Goal: Task Accomplishment & Management: Manage account settings

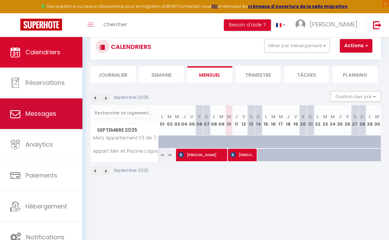
scroll to position [37, 0]
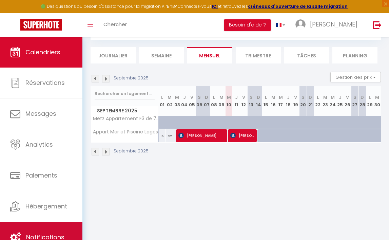
click at [44, 225] on link "Notifications" at bounding box center [41, 237] width 82 height 31
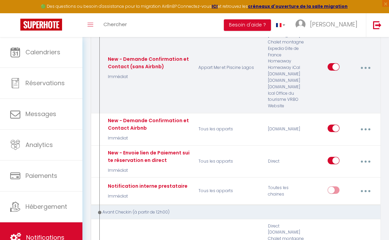
scroll to position [139, 0]
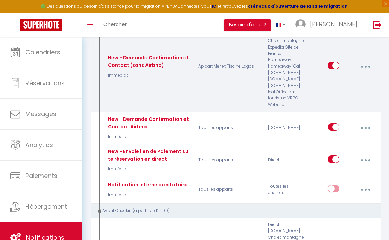
click at [368, 73] on button "button" at bounding box center [365, 66] width 18 height 13
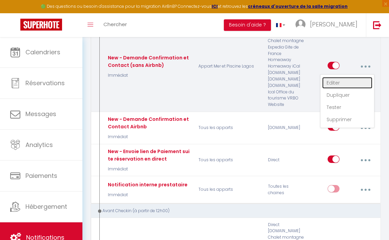
click at [335, 88] on link "Editer" at bounding box center [347, 83] width 50 height 12
type input "New - Demande Confirmation et Contact (sans Airbnb)"
select select "Immédiat"
select select "if_booking_is_paid"
checkbox input "true"
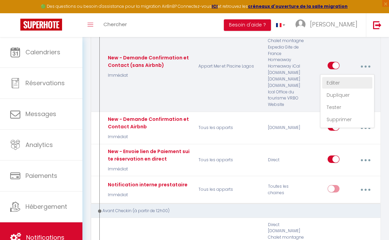
checkbox input "false"
radio input "true"
type input "Merci d'avoir confirmé votre réservation - [BOOKING:ID] - [GUEST:FIRST_NAME] [G…"
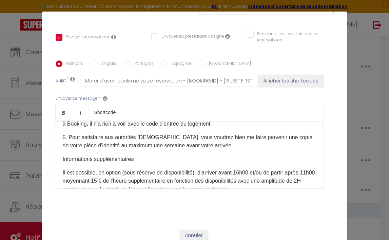
scroll to position [203, 0]
click at [218, 137] on p "5. Pour satisfaire aux autorités Portugaises, vous voudrez bien me faire parven…" at bounding box center [190, 142] width 254 height 16
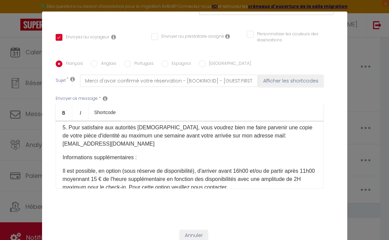
scroll to position [216, 0]
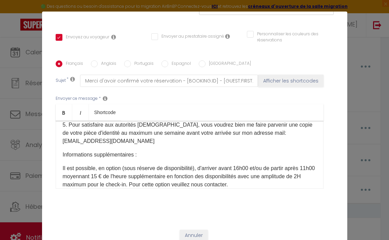
click at [166, 150] on p "Informations supplémentaires :" at bounding box center [190, 154] width 254 height 8
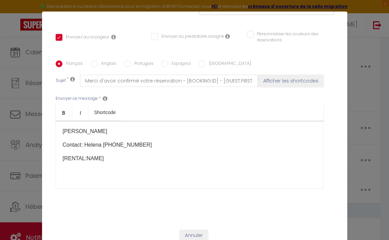
scroll to position [388, 0]
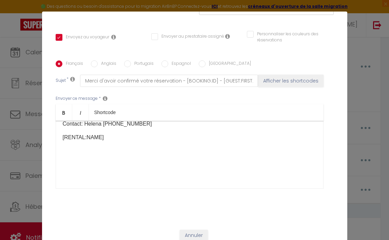
checkbox input "true"
checkbox input "false"
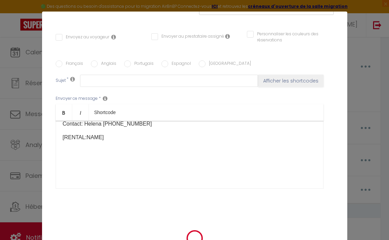
scroll to position [0, 0]
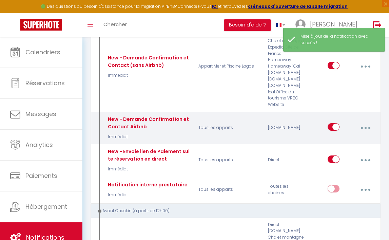
click at [366, 134] on button "button" at bounding box center [365, 127] width 18 height 13
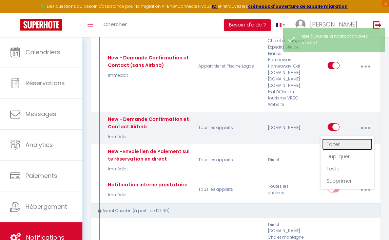
click at [341, 150] on link "Editer" at bounding box center [347, 144] width 50 height 12
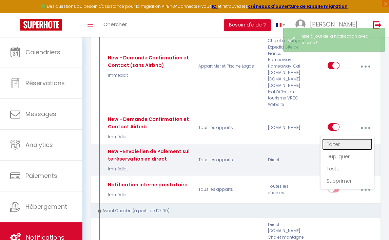
type input "New - Demande Confirmation et Contact Airbnb"
select select "Immédiat"
select select "if_booking_is_paid"
checkbox input "true"
checkbox input "false"
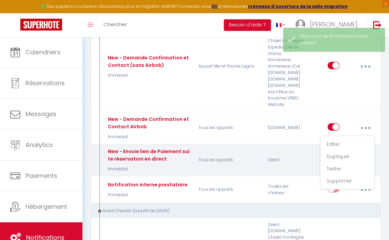
checkbox input "false"
radio input "true"
type input "Merci d'avoir confirmé votre réservation - [BOOKING:ID] - [GUEST:FIRST_NAME] [G…"
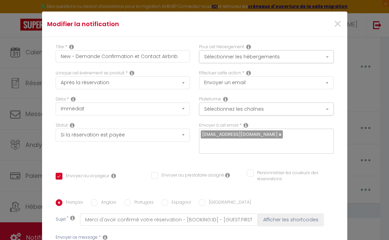
scroll to position [109, 0]
click at [97, 199] on input "Anglais" at bounding box center [94, 202] width 7 height 7
radio input "true"
checkbox input "true"
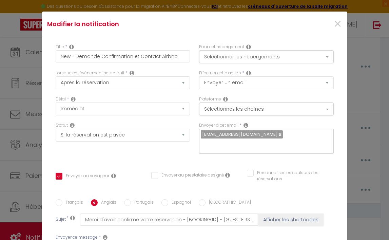
checkbox input "false"
type input "Thank you for confirming your booking - [BOOKING:ID] - [GUEST:FIRST_NAME] [GUES…"
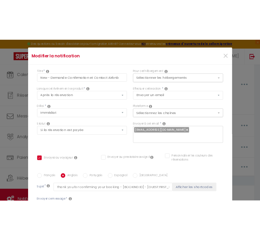
scroll to position [125, 0]
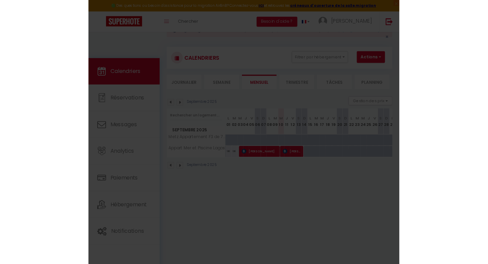
scroll to position [26, 0]
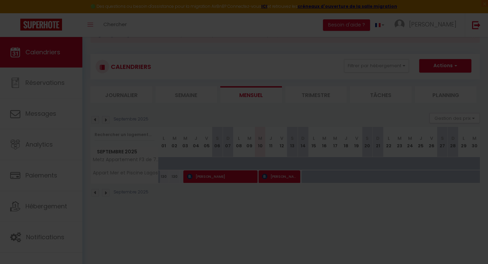
click at [221, 212] on div at bounding box center [244, 132] width 488 height 264
click at [181, 27] on div at bounding box center [244, 132] width 488 height 264
click at [46, 235] on div at bounding box center [244, 132] width 488 height 264
click at [46, 236] on div at bounding box center [244, 132] width 488 height 264
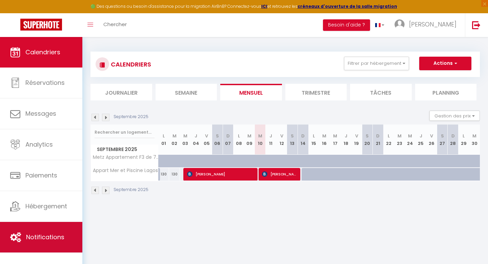
click at [37, 243] on link "Notifications" at bounding box center [41, 237] width 82 height 31
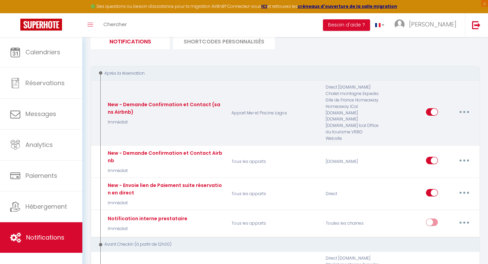
scroll to position [85, 0]
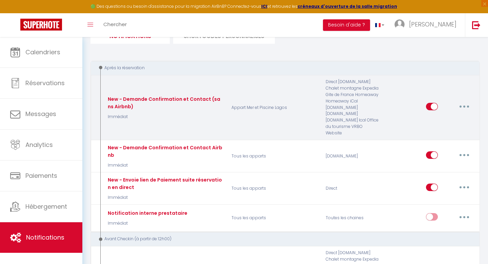
click at [465, 101] on button "button" at bounding box center [464, 106] width 19 height 11
click at [427, 119] on link "Editer" at bounding box center [447, 122] width 50 height 12
type input "New - Demande Confirmation et Contact (sans Airbnb)"
select select "Immédiat"
select select "if_booking_is_paid"
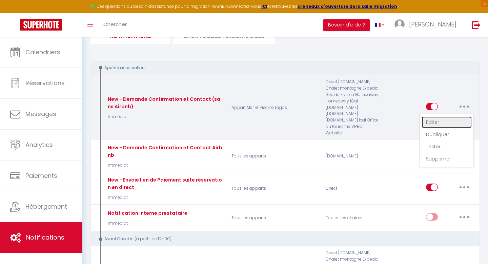
checkbox input "true"
checkbox input "false"
radio input "true"
type input "Merci d'avoir confirmé votre réservation - [BOOKING:ID] - [GUEST:FIRST_NAME] [G…"
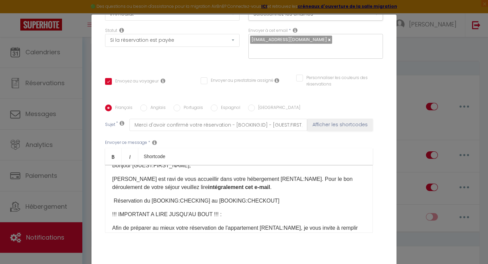
scroll to position [0, 0]
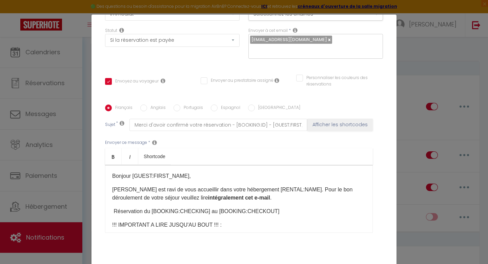
click at [144, 104] on input "Anglais" at bounding box center [143, 107] width 7 height 7
radio input "true"
checkbox input "true"
checkbox input "false"
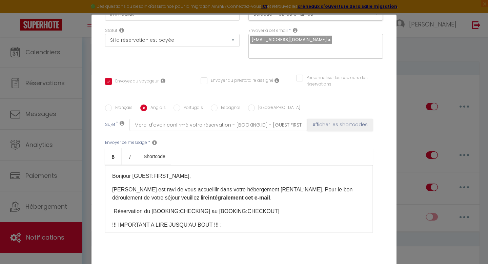
type input "Thank you for confirming your booking - [BOOKING:ID] - [GUEST:FIRST_NAME] [GUES…"
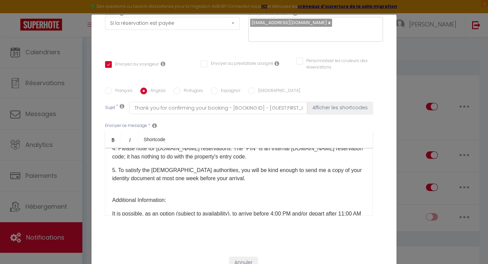
scroll to position [207, 0]
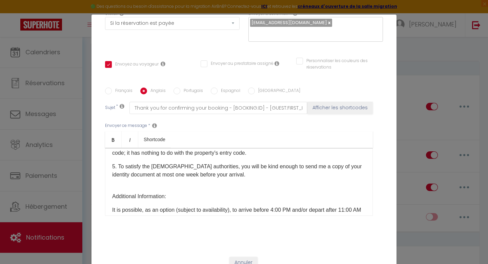
click at [236, 172] on p "5. To satisfy the [DEMOGRAPHIC_DATA] authorities, you will be kind enough to se…" at bounding box center [239, 170] width 254 height 16
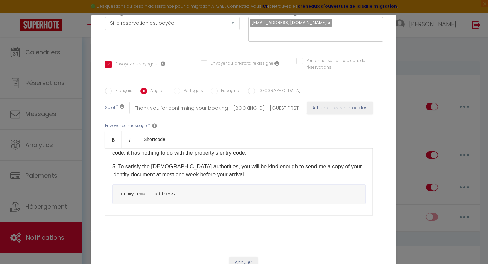
click at [198, 191] on pre "on my email address" at bounding box center [239, 194] width 254 height 20
click at [235, 177] on p "5. To satisfy the [DEMOGRAPHIC_DATA] authorities, you will be kind enough to se…" at bounding box center [239, 170] width 254 height 16
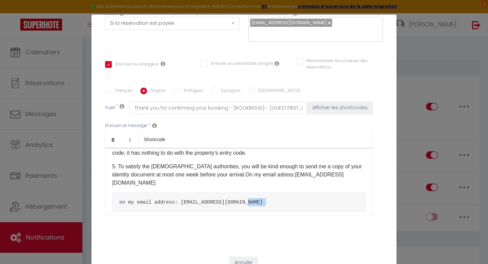
scroll to position [220, 0]
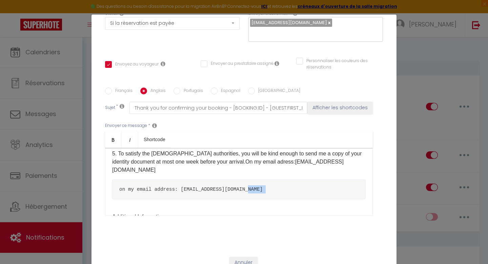
drag, startPoint x: 255, startPoint y: 191, endPoint x: 88, endPoint y: 206, distance: 167.4
click at [87, 206] on div "Modifier la notification × Titre * New - Demande Confirmation et Contact (sans …" at bounding box center [244, 132] width 488 height 264
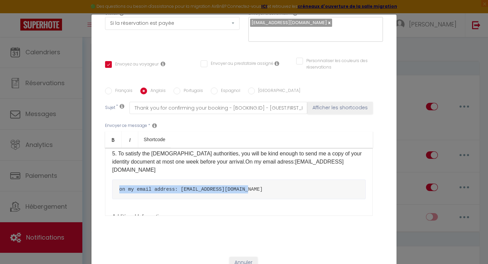
drag, startPoint x: 253, startPoint y: 181, endPoint x: 118, endPoint y: 179, distance: 135.3
click at [118, 179] on pre "on my email address: [EMAIL_ADDRESS][DOMAIN_NAME]" at bounding box center [239, 189] width 254 height 20
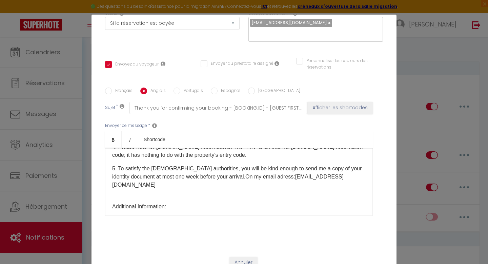
scroll to position [204, 0]
click at [280, 175] on p "5. To satisfy the [DEMOGRAPHIC_DATA] authorities, you will be kind enough to se…" at bounding box center [239, 177] width 254 height 24
click at [267, 203] on p "Additional Information:" at bounding box center [239, 207] width 254 height 8
drag, startPoint x: 231, startPoint y: 176, endPoint x: 347, endPoint y: 175, distance: 116.6
click at [347, 175] on p "5. To satisfy the [DEMOGRAPHIC_DATA] authorities, you will be kind enough to se…" at bounding box center [239, 177] width 254 height 24
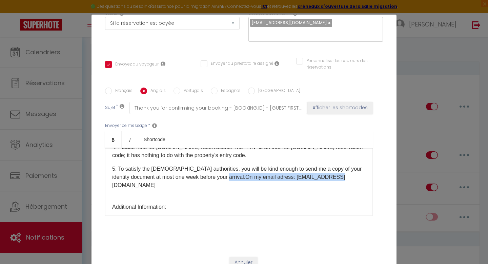
copy p "On my email adress: [EMAIL_ADDRESS][DOMAIN_NAME]"
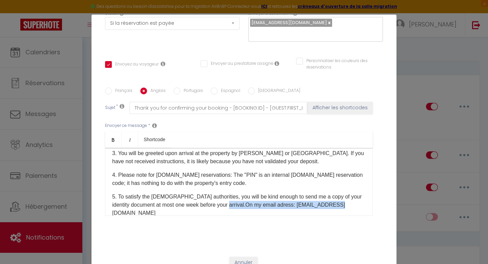
scroll to position [225, 0]
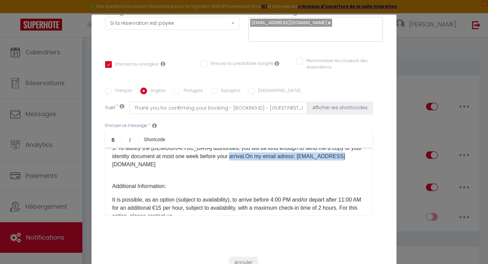
checkbox input "true"
checkbox input "false"
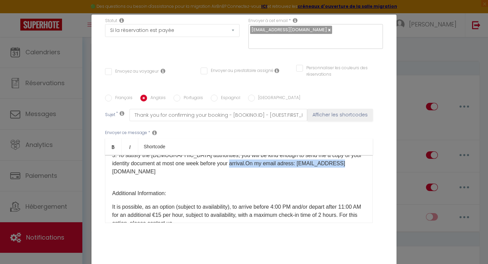
select select
checkbox input "false"
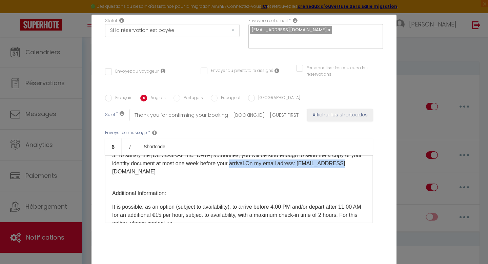
radio input "false"
select select
checkbox input "false"
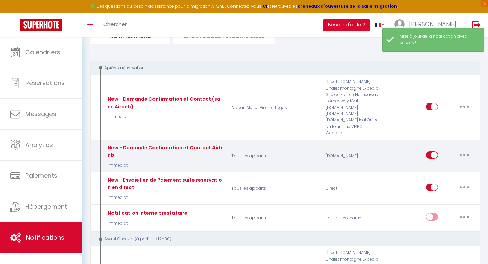
click at [467, 149] on button "button" at bounding box center [464, 154] width 19 height 11
click at [430, 165] on link "Editer" at bounding box center [447, 171] width 50 height 12
type input "New - Demande Confirmation et Contact Airbnb"
select select "Immédiat"
select select "if_booking_is_paid"
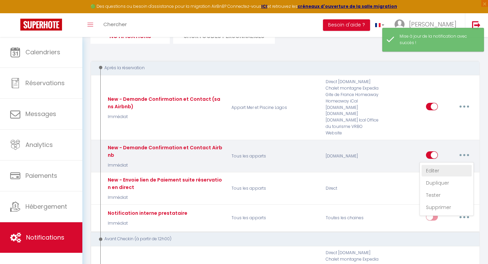
checkbox input "true"
checkbox input "false"
radio input "true"
type input "Merci d'avoir confirmé votre réservation - [BOOKING:ID] - [GUEST:FIRST_NAME] [G…"
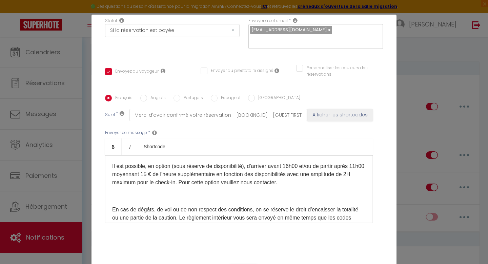
click at [145, 95] on input "Anglais" at bounding box center [143, 98] width 7 height 7
radio input "true"
checkbox input "true"
checkbox input "false"
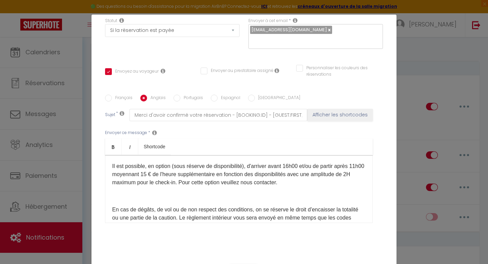
type input "Thank you for confirming your booking - [BOOKING:ID] - [GUEST:FIRST_NAME] [GUES…"
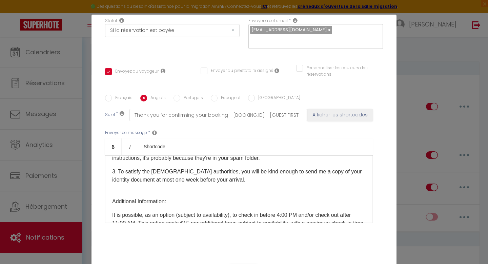
scroll to position [136, 0]
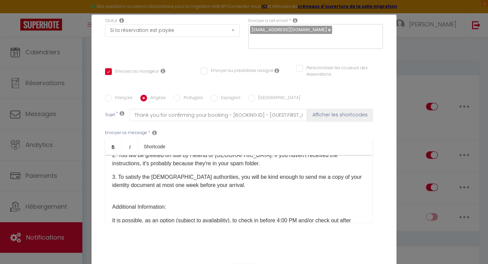
click at [234, 176] on p "3. To satisfy the [DEMOGRAPHIC_DATA] authorities, you will be kind enough to se…" at bounding box center [239, 181] width 254 height 16
click at [112, 187] on div "​ Hello [GUEST: FIRST_NAME], [RENTAL:NAME] is delighted to welcome you to your …" at bounding box center [239, 189] width 268 height 68
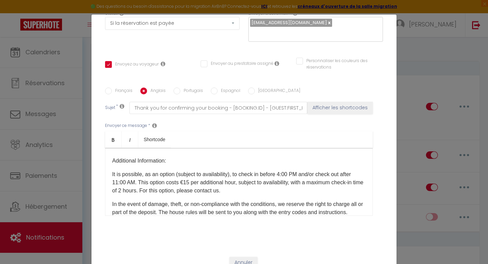
scroll to position [29, 0]
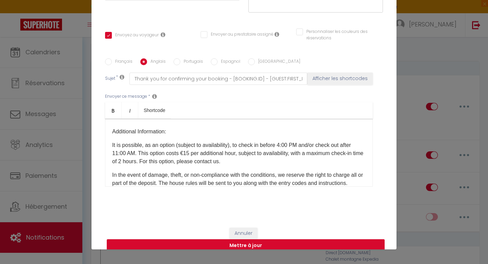
click at [258, 239] on button "Mettre à jour" at bounding box center [246, 245] width 278 height 13
checkbox input "true"
checkbox input "false"
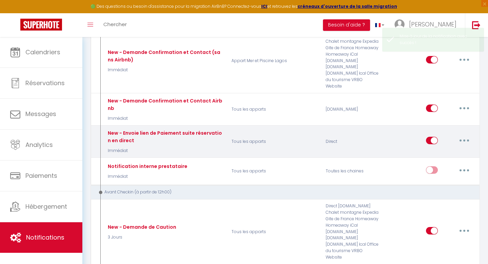
scroll to position [140, 0]
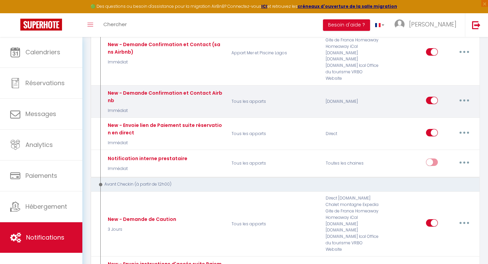
click at [468, 95] on button "button" at bounding box center [464, 100] width 19 height 11
click at [432, 110] on link "Editer" at bounding box center [447, 116] width 50 height 12
type input "New - Demande Confirmation et Contact Airbnb"
select select "Immédiat"
select select "if_booking_is_paid"
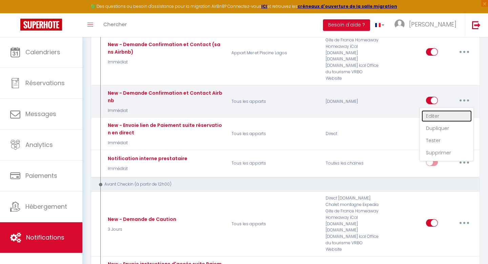
checkbox input "true"
checkbox input "false"
radio input "true"
type input "Merci d'avoir confirmé votre réservation - [BOOKING:ID] - [GUEST:FIRST_NAME] [G…"
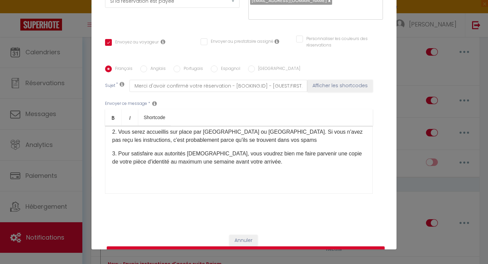
scroll to position [123, 0]
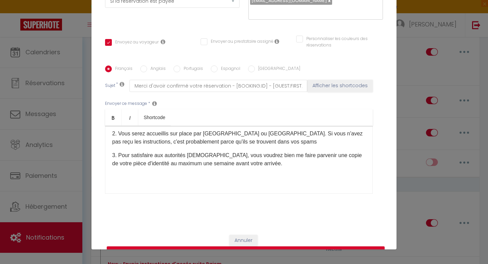
click at [268, 152] on p "3. Pour satisfaire aux autorités [DEMOGRAPHIC_DATA], vous voudrez bien me faire…" at bounding box center [239, 159] width 254 height 16
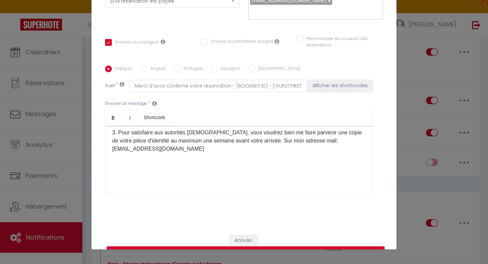
scroll to position [147, 0]
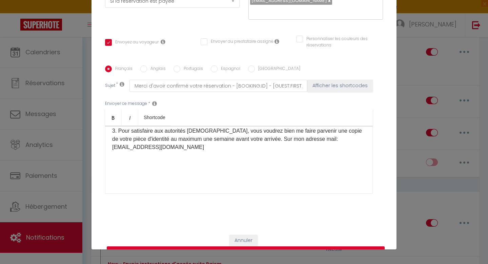
click at [257, 246] on button "Mettre à jour" at bounding box center [246, 252] width 278 height 13
checkbox input "true"
checkbox input "false"
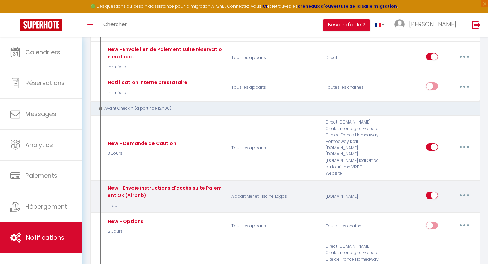
scroll to position [214, 0]
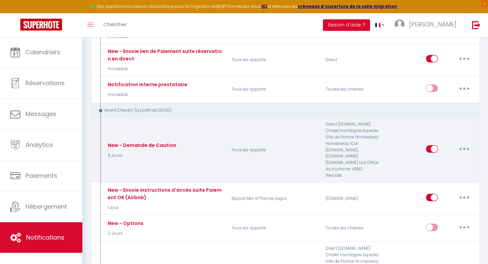
click at [467, 143] on button "button" at bounding box center [464, 148] width 19 height 11
click at [438, 159] on link "Editer" at bounding box center [447, 165] width 50 height 12
type input "New - Demande de Caution"
select select "3 Jours"
select select "if_booking_is_paid"
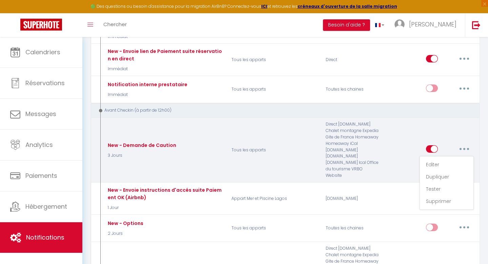
checkbox input "true"
checkbox input "false"
radio input "true"
type input "Régler votre caution pour l'accès à [RENTAL:NAME] - [GUEST:FIRST_NAME] [GUEST:L…"
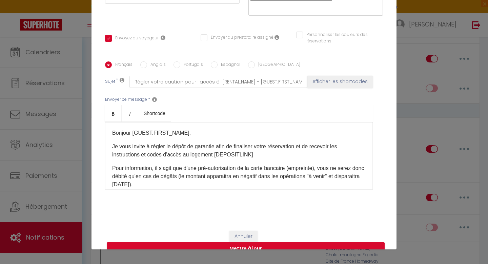
scroll to position [115, 0]
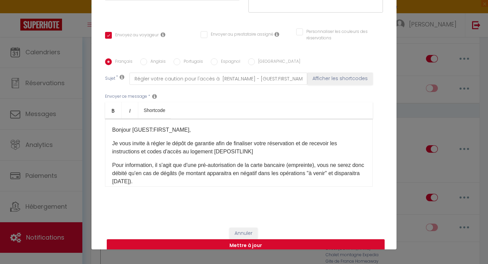
click at [231, 239] on button "Mettre à jour" at bounding box center [246, 245] width 278 height 13
checkbox input "true"
checkbox input "false"
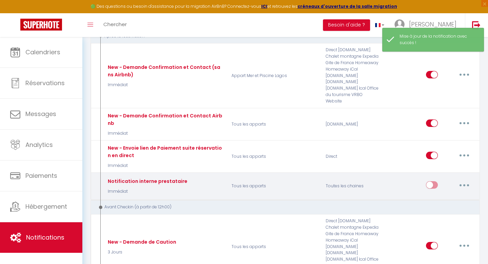
scroll to position [0, 0]
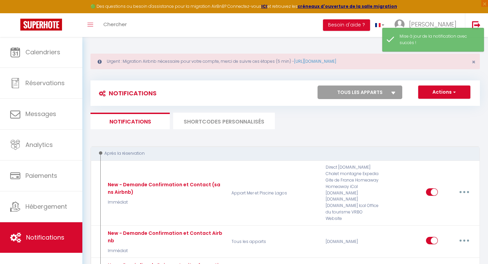
click at [228, 63] on div "Urgent : Migration Airbnb nécessaire pour votre compte, merci de suivre ces éta…" at bounding box center [284, 62] width 389 height 16
click at [318, 60] on link "[URL][DOMAIN_NAME]" at bounding box center [315, 61] width 42 height 6
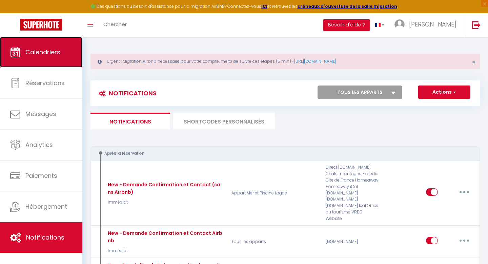
click at [59, 56] on span "Calendriers" at bounding box center [42, 52] width 35 height 8
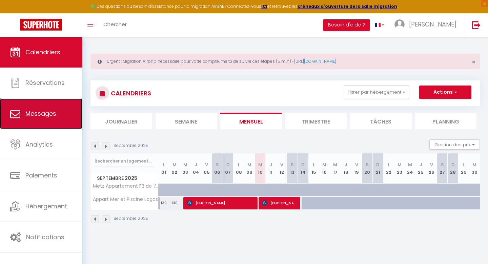
click at [47, 113] on span "Messages" at bounding box center [40, 113] width 31 height 8
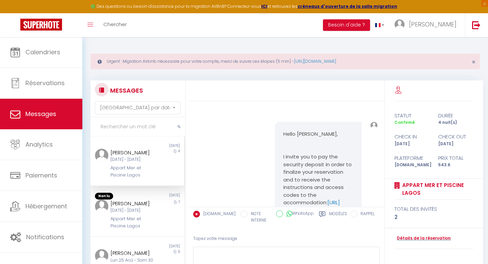
scroll to position [340, 0]
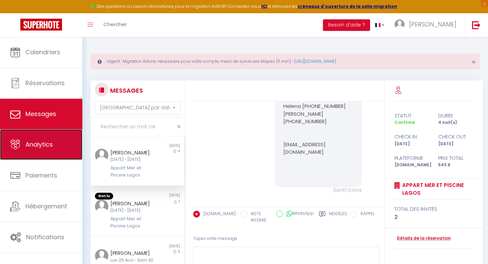
click at [51, 148] on span "Analytics" at bounding box center [38, 144] width 27 height 8
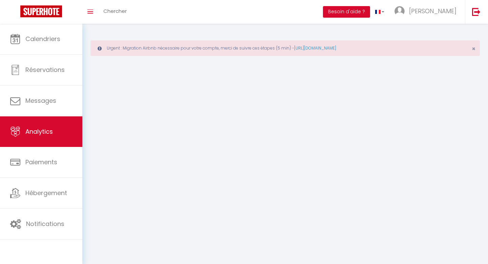
select select "2025"
select select "9"
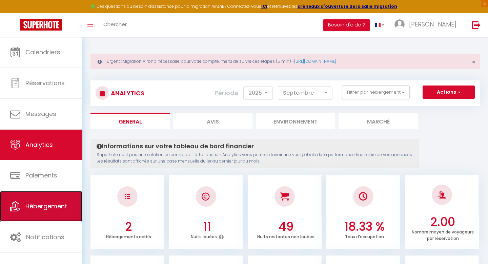
click at [44, 206] on span "Hébergement" at bounding box center [46, 206] width 42 height 8
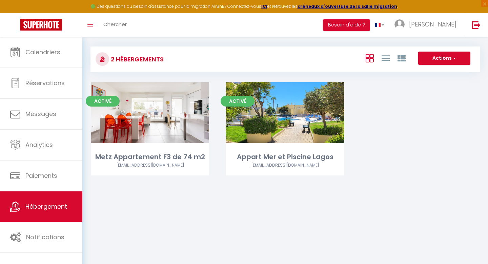
scroll to position [37, 0]
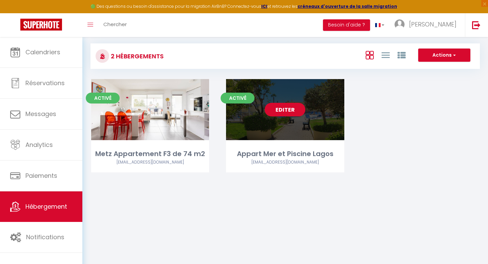
click at [271, 115] on link "Editer" at bounding box center [285, 110] width 41 height 14
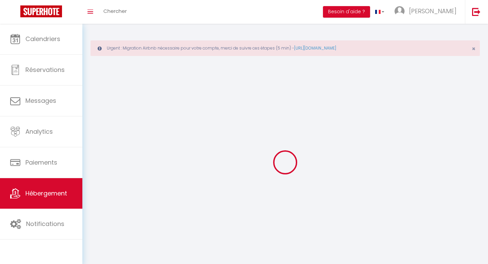
select select
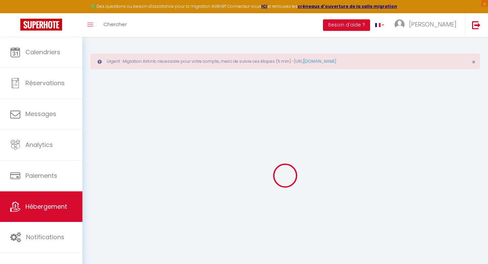
select select
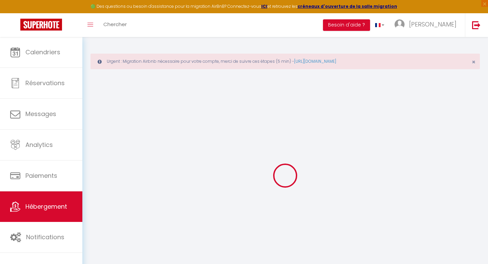
select select
checkbox input "false"
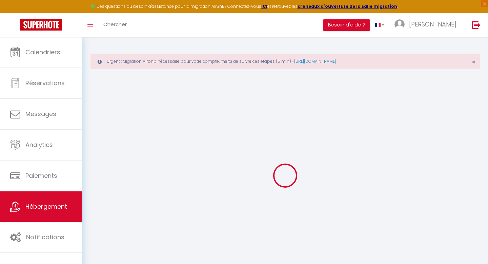
select select
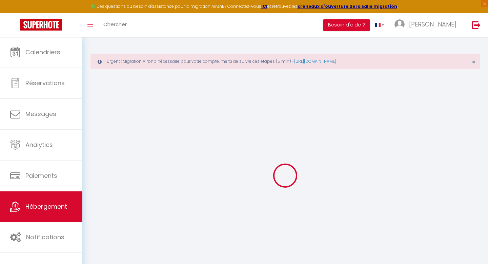
select select
checkbox input "false"
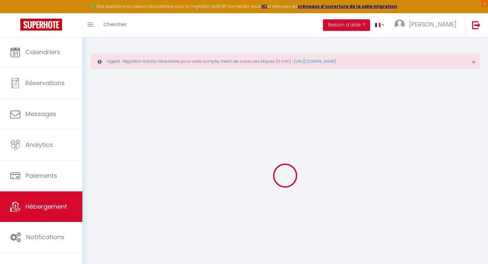
checkbox input "false"
select select
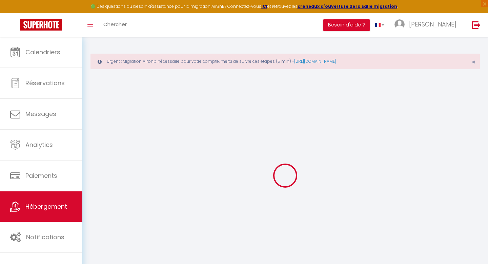
select select
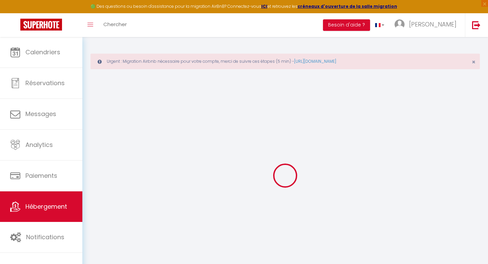
checkbox input "false"
select select
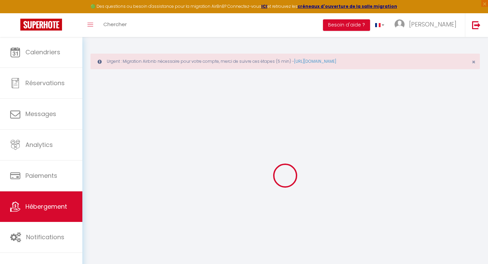
select select
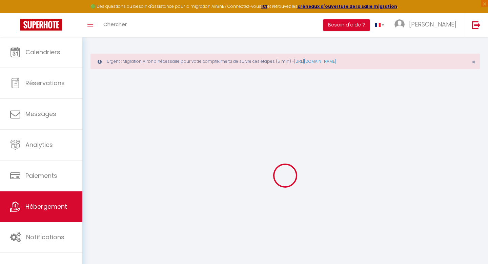
select select
checkbox input "false"
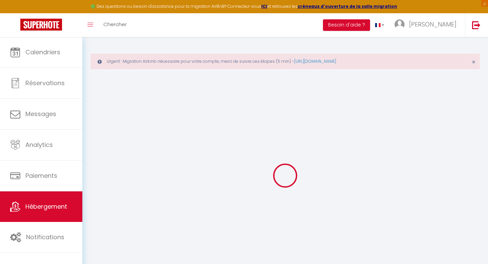
checkbox input "false"
select select
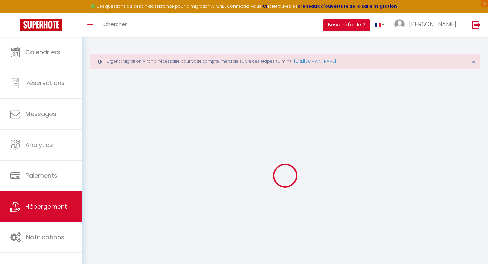
select select
checkbox input "false"
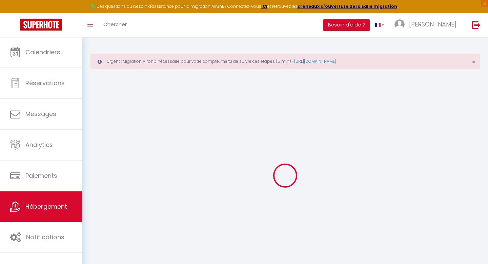
checkbox input "false"
select select
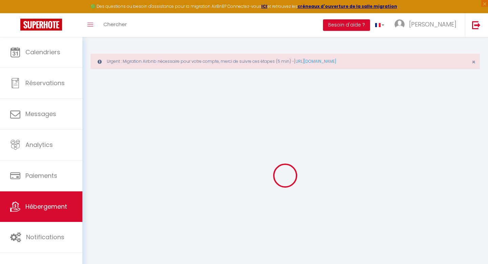
type input "Appart Mer et Piscine Lagos"
type input "[PERSON_NAME]"
type input "120"
type input "90"
type input "350"
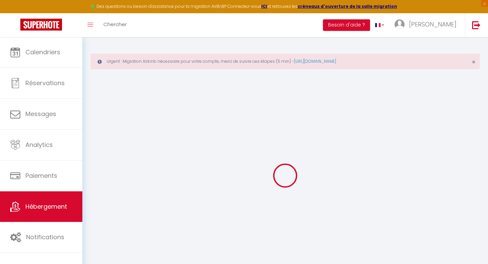
select select
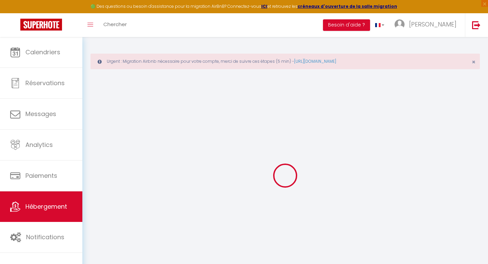
type input "Rua Coronel [PERSON_NAME]"
type input "8600-315"
type input "[GEOGRAPHIC_DATA]"
select select "2"
type input "[EMAIL_ADDRESS][DOMAIN_NAME]"
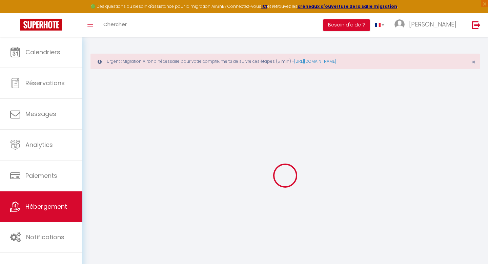
select select "15341"
checkbox input "false"
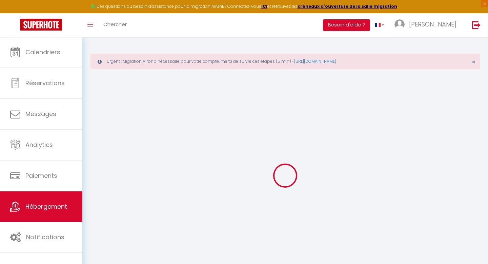
type input "0"
select select
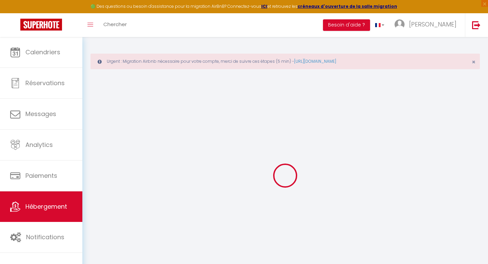
select select
checkbox input "false"
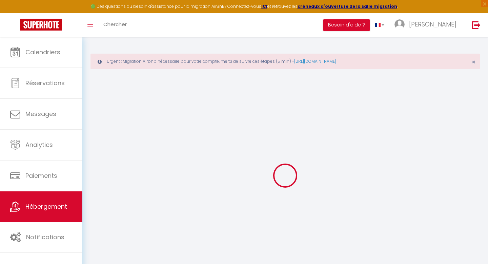
checkbox input "false"
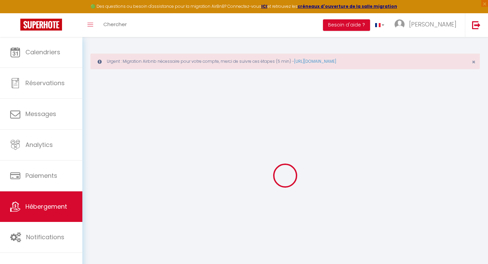
checkbox input "false"
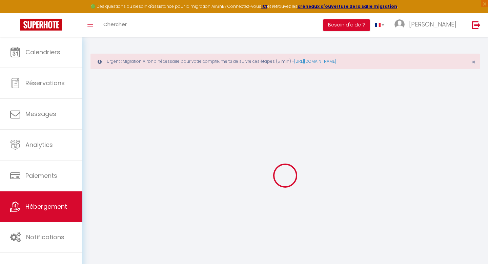
checkbox input "false"
select select "14:00"
select select
select select "11:00"
select select "30"
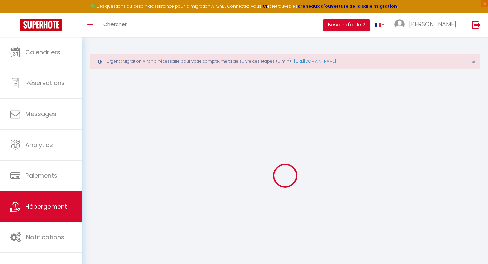
select select "120"
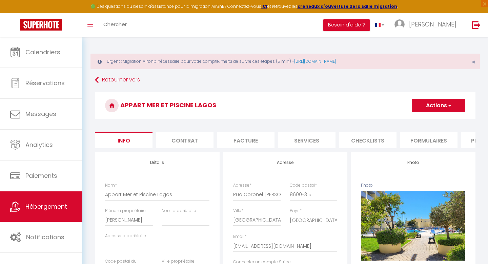
click at [133, 141] on li "Info" at bounding box center [124, 140] width 58 height 17
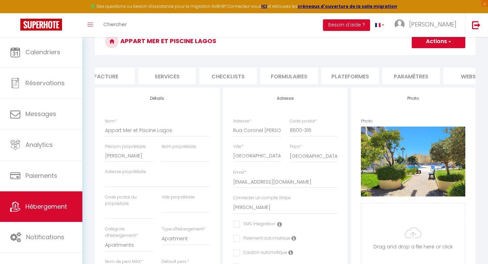
scroll to position [0, 141]
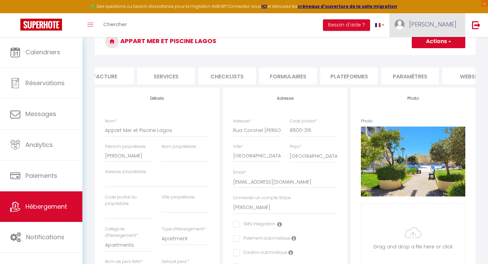
click at [444, 20] on span "[PERSON_NAME]" at bounding box center [432, 24] width 47 height 8
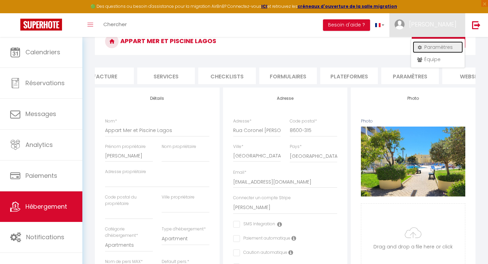
click at [439, 45] on link "Paramètres" at bounding box center [438, 47] width 50 height 12
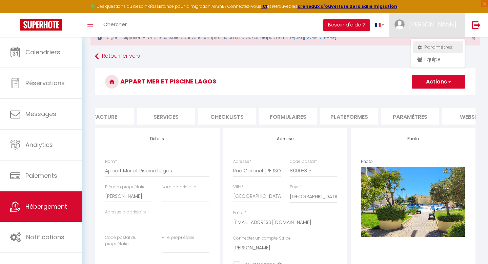
select select "fr"
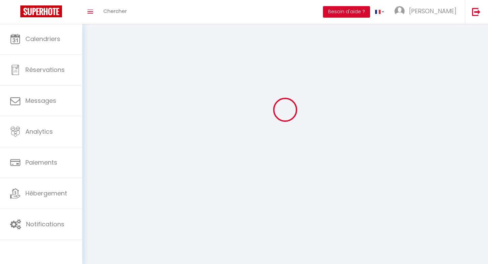
type input "[PERSON_NAME]"
type input "Pavesi"
type input "0688654117"
type input "[STREET_ADDRESS]"
type input "54820"
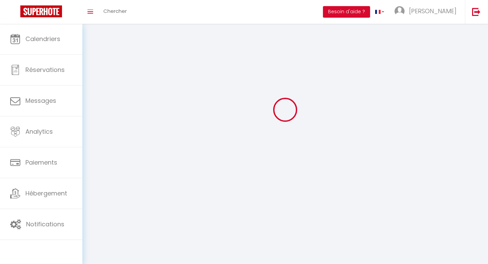
type input "Marbache"
type input "24vNgBBaUuMiL8S1PhKwrRry4"
type input "4yJ8ivS9wHoRF9zt4vNT4S8B1"
type input "[URL][DOMAIN_NAME]"
type input "24vNgBBaUuMiL8S1PhKwrRry4"
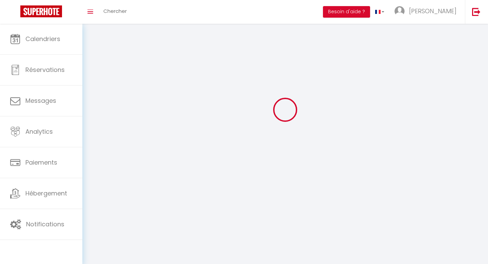
type input "4yJ8ivS9wHoRF9zt4vNT4S8B1"
type input "[URL][DOMAIN_NAME]"
select select "28"
select select "fr"
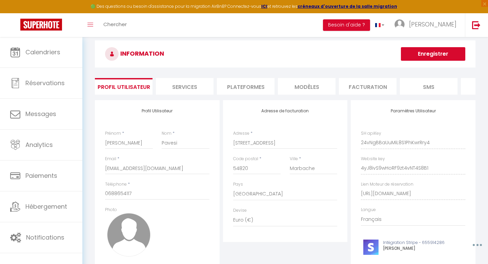
scroll to position [2, 0]
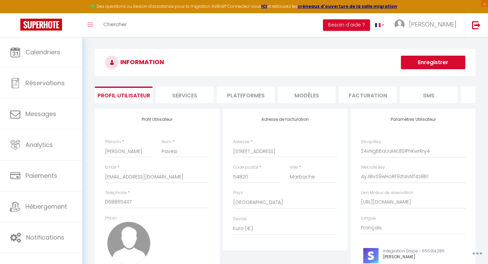
click at [250, 94] on li "Plateformes" at bounding box center [246, 94] width 58 height 17
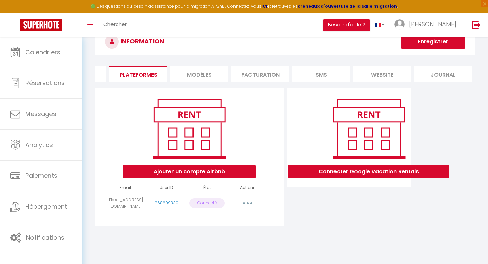
scroll to position [24, 0]
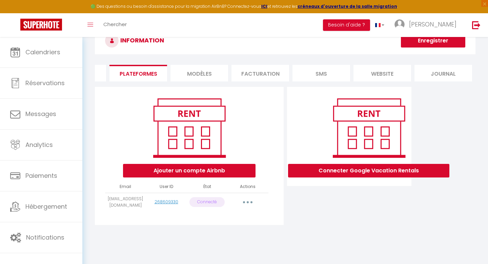
click at [250, 202] on button "button" at bounding box center [247, 202] width 19 height 11
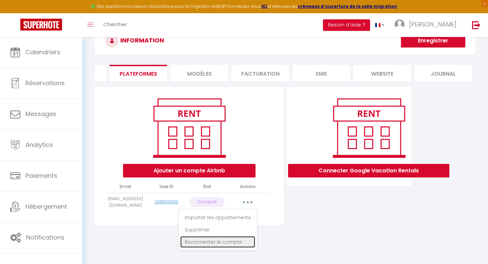
click at [230, 242] on link "Reconnecter le compte" at bounding box center [217, 242] width 75 height 12
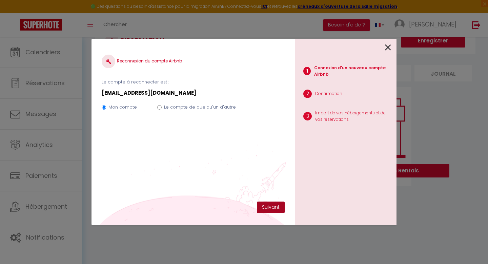
click at [275, 209] on button "Suivant" at bounding box center [271, 207] width 28 height 12
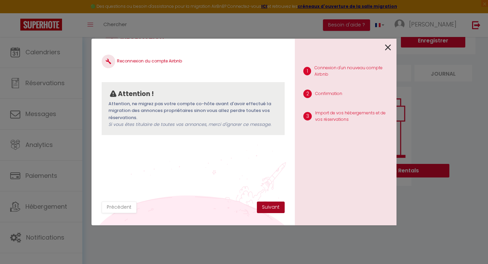
click at [271, 209] on button "Suivant" at bounding box center [271, 207] width 28 height 12
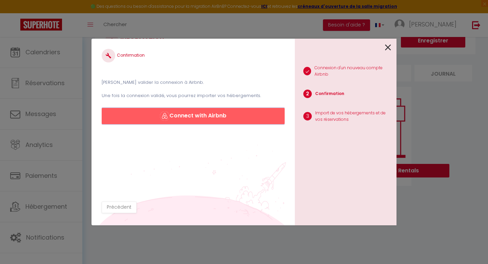
click at [211, 117] on button "Connect with Airbnb" at bounding box center [193, 116] width 183 height 16
click at [210, 118] on button "Connect with Airbnb" at bounding box center [193, 116] width 183 height 16
click at [208, 115] on button "Connect with Airbnb" at bounding box center [193, 116] width 183 height 16
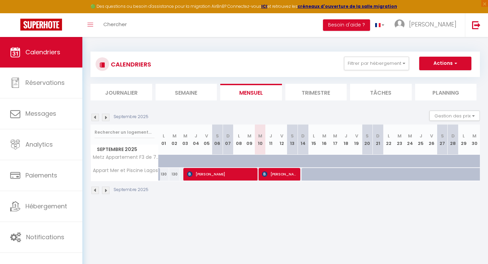
click at [285, 206] on div "CALENDRIERS Filtrer par hébergement Tous Metz Appartement F3 de 74 m2 Appart Me…" at bounding box center [285, 123] width 406 height 172
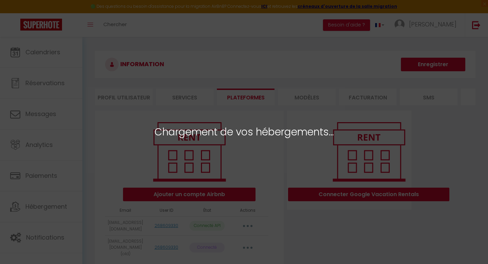
select select "62632"
select select "62633"
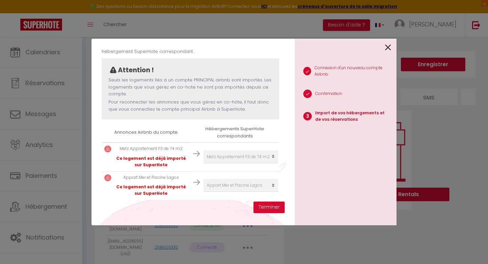
scroll to position [49, 0]
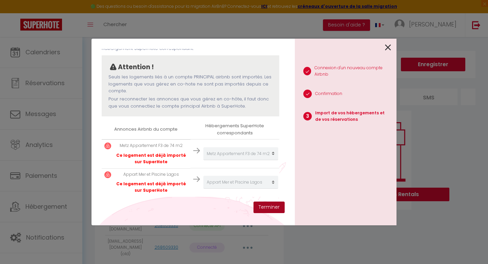
click at [275, 207] on button "Terminer" at bounding box center [269, 207] width 31 height 12
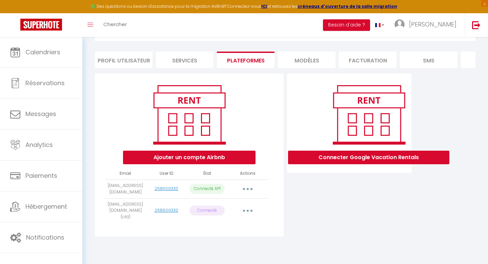
scroll to position [0, 0]
